Goal: Check status: Check status

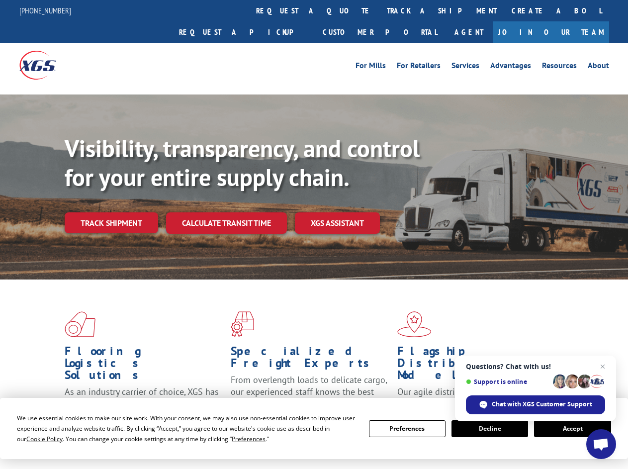
click at [314, 234] on div "Visibility, transparency, and control for your entire supply chain. Track shipm…" at bounding box center [346, 203] width 563 height 139
click at [35, 439] on span "Cookie Policy" at bounding box center [44, 439] width 36 height 8
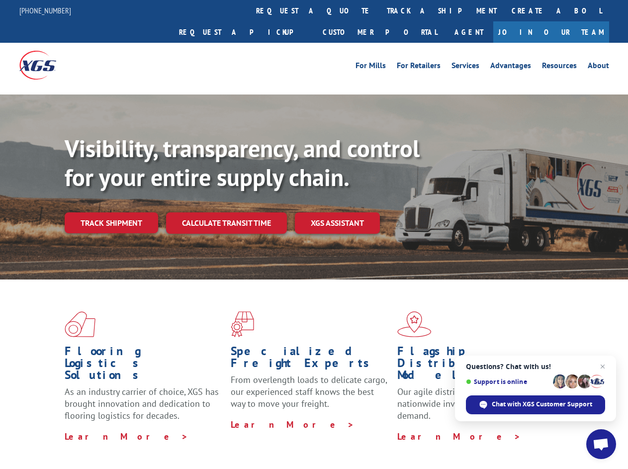
click at [239, 439] on div "Flooring Logistics Solutions As an industry carrier of choice, XGS has brought …" at bounding box center [314, 379] width 628 height 200
click at [407, 429] on div "Flooring Logistics Solutions As an industry carrier of choice, XGS has brought …" at bounding box center [314, 376] width 628 height 194
click at [490, 429] on div "Flooring Logistics Solutions As an industry carrier of choice, XGS has brought …" at bounding box center [314, 376] width 628 height 194
click at [572, 429] on div "Flooring Logistics Solutions As an industry carrier of choice, XGS has brought …" at bounding box center [314, 376] width 628 height 194
click at [314, 234] on div "Visibility, transparency, and control for your entire supply chain. Track shipm…" at bounding box center [346, 203] width 563 height 139
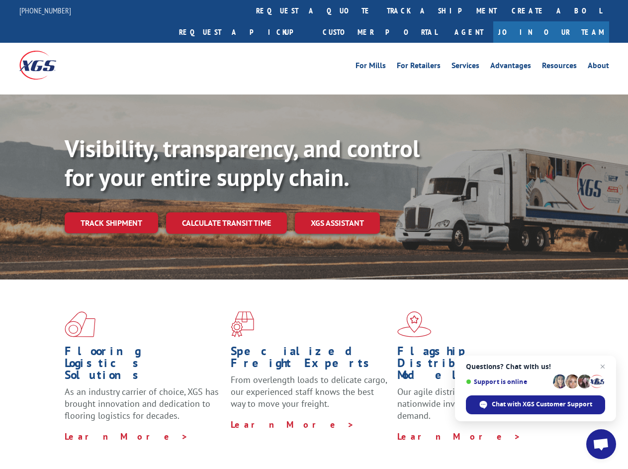
click at [379, 10] on link "track a shipment" at bounding box center [441, 10] width 125 height 21
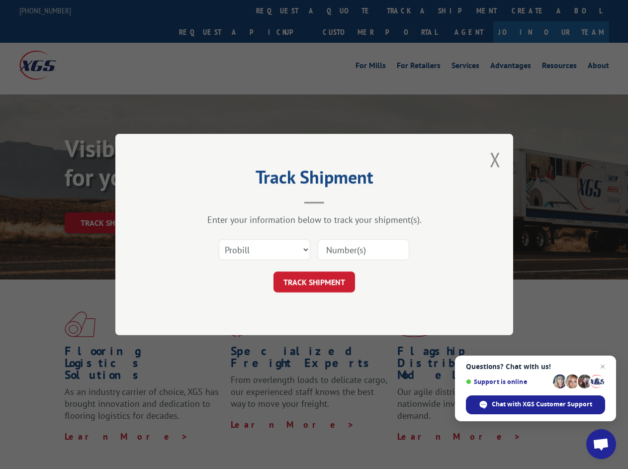
click at [347, 10] on div "Track Shipment Enter your information below to track your shipment(s). Select c…" at bounding box center [314, 234] width 628 height 469
click at [409, 10] on div "Track Shipment Enter your information below to track your shipment(s). Select c…" at bounding box center [314, 234] width 628 height 469
